Goal: Task Accomplishment & Management: Manage account settings

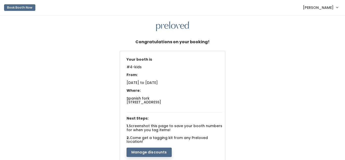
click at [338, 7] on link "[PERSON_NAME]" at bounding box center [320, 7] width 45 height 11
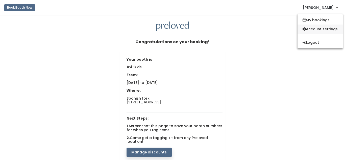
click at [319, 26] on link "Account settings" at bounding box center [320, 29] width 45 height 9
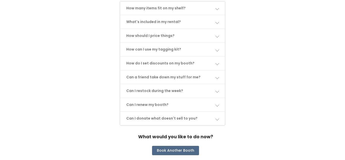
scroll to position [274, 0]
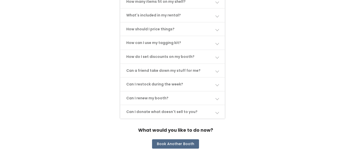
click at [250, 64] on div "How many items fit on my shelf? Adult booths fit about 40 items hanging on the …" at bounding box center [172, 59] width 335 height 131
click at [219, 96] on span at bounding box center [217, 98] width 4 height 4
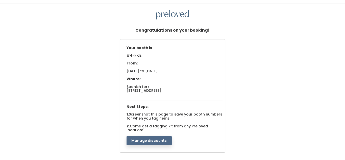
scroll to position [0, 0]
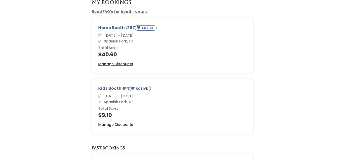
scroll to position [40, 0]
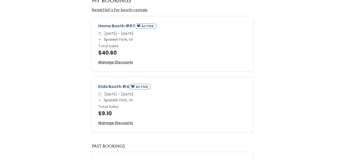
click at [246, 121] on div "Kids Booth #4 ACTIVE [DATE] - [DATE] Spanish Fork, Ut Total Sales $9.10 Manage …" at bounding box center [172, 105] width 161 height 54
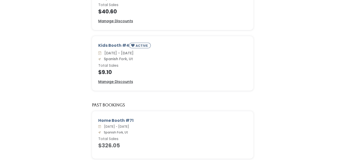
scroll to position [78, 0]
